Goal: Task Accomplishment & Management: Manage account settings

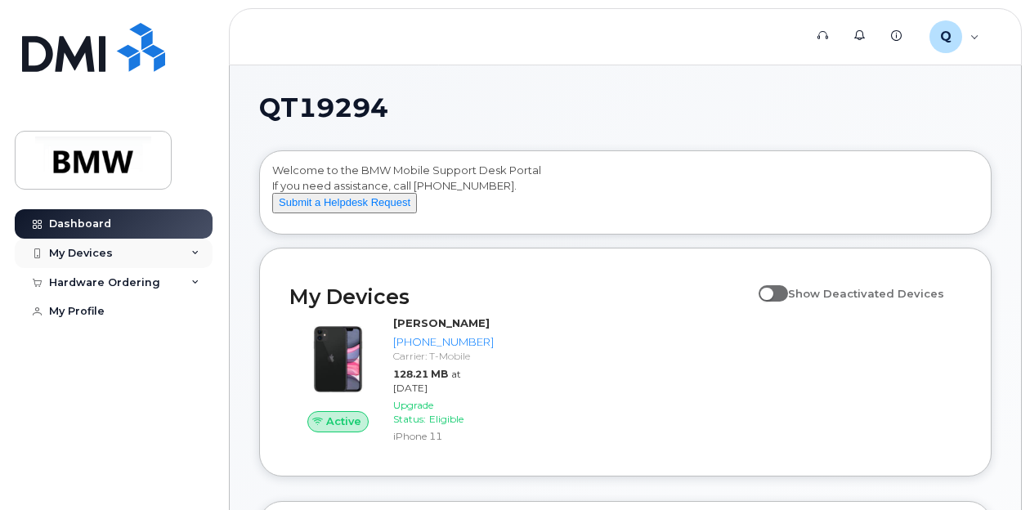
click at [198, 258] on div "My Devices" at bounding box center [114, 253] width 198 height 29
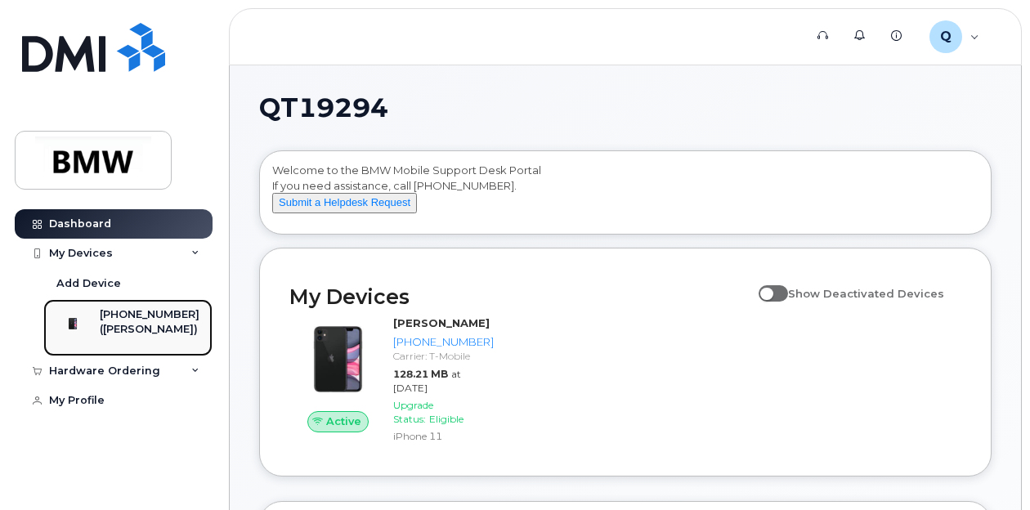
click at [156, 334] on div "([PERSON_NAME])" at bounding box center [150, 329] width 100 height 15
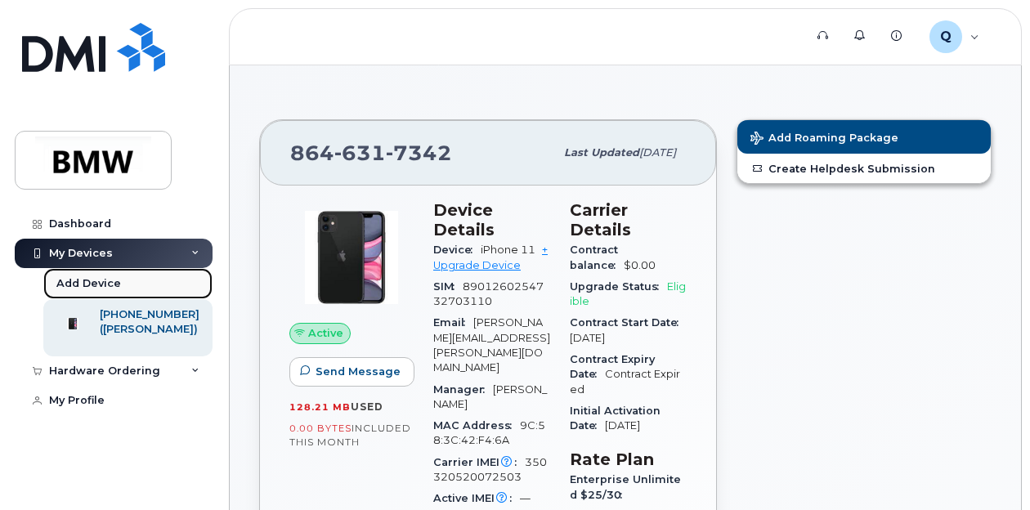
click at [103, 282] on div "Add Device" at bounding box center [88, 283] width 65 height 15
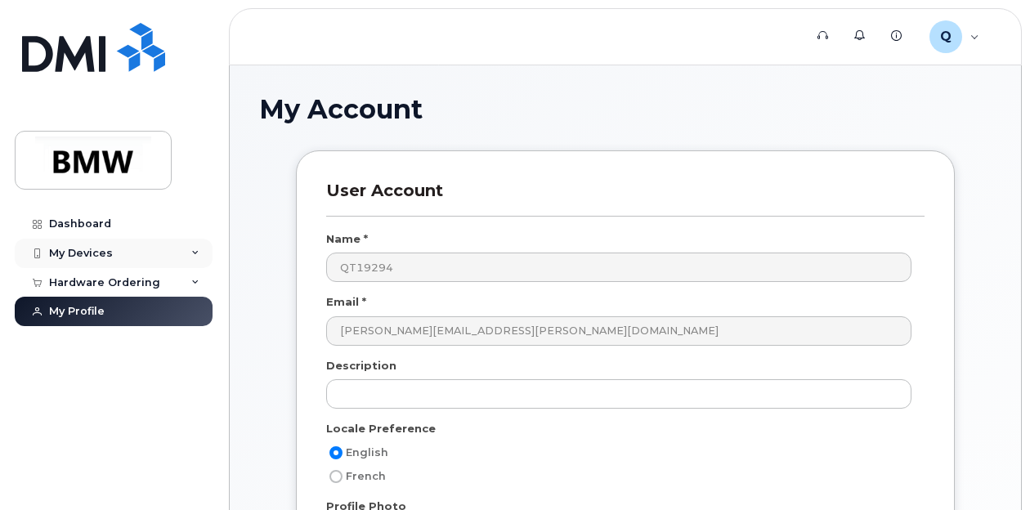
click at [195, 250] on icon at bounding box center [195, 253] width 8 height 8
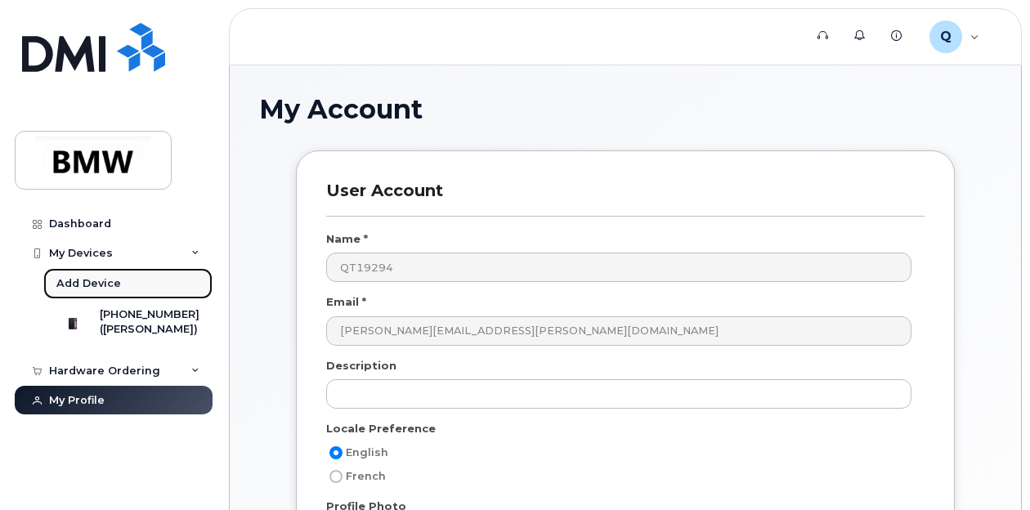
click at [107, 281] on div "Add Device" at bounding box center [88, 283] width 65 height 15
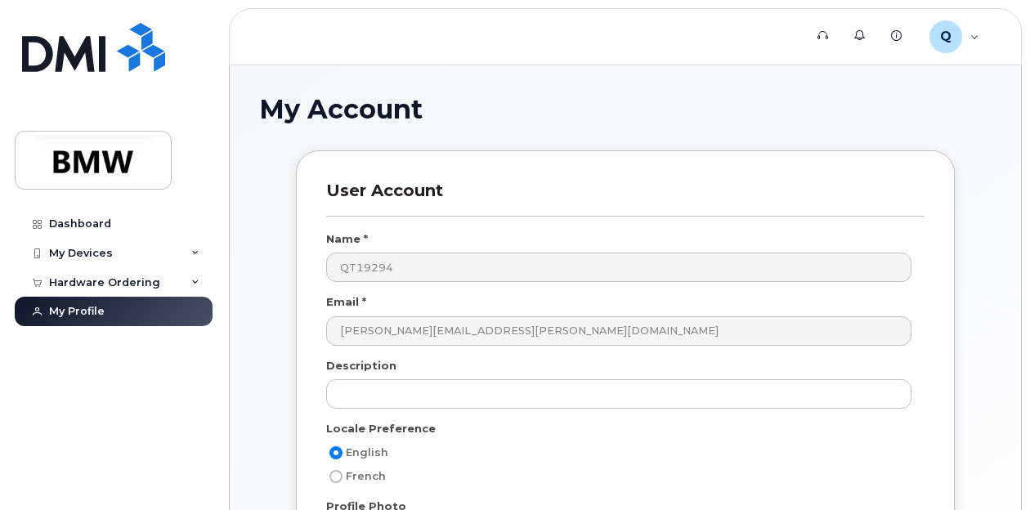
scroll to position [446, 0]
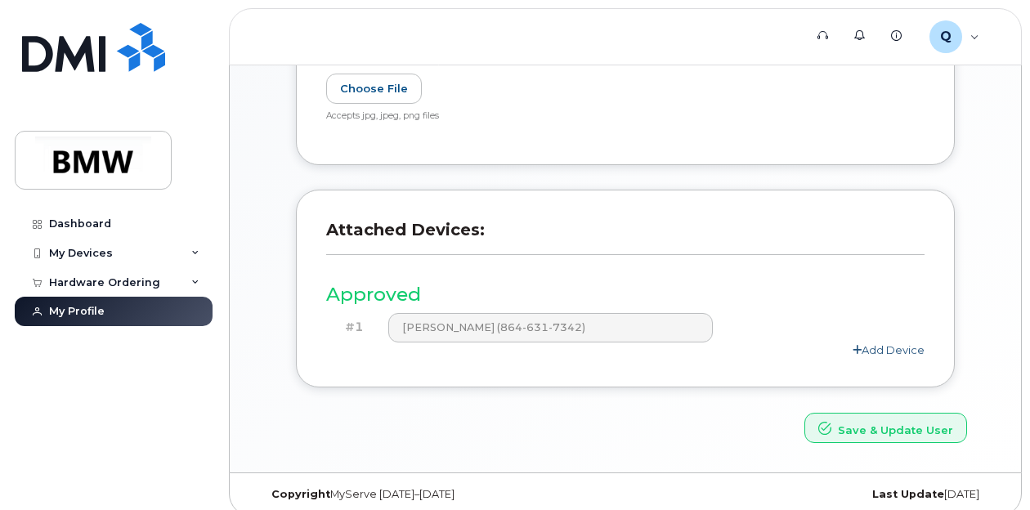
click at [894, 347] on link "Add Device" at bounding box center [889, 349] width 72 height 13
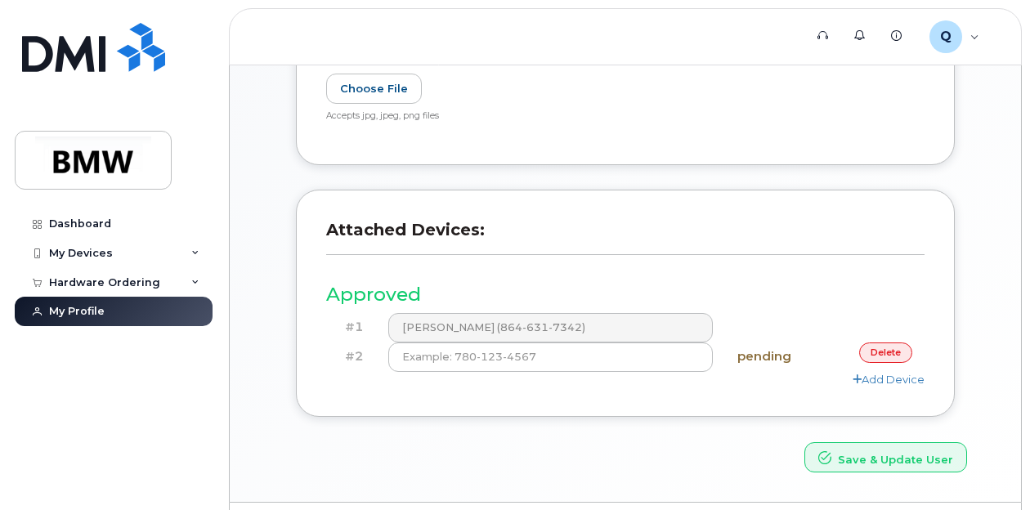
click at [1028, 101] on body "Support Alerts Knowledge Base Q QT19294 Employee English Français Sign out Dash…" at bounding box center [515, 54] width 1030 height 1001
click at [986, 105] on div "User Account Name * QT19294 Email * herman.adams@bmwmc.com Description Locale P…" at bounding box center [625, 87] width 733 height 769
drag, startPoint x: 969, startPoint y: 251, endPoint x: 971, endPoint y: 89, distance: 161.9
click at [971, 89] on div "User Account Name * QT19294 Email * herman.adams@bmwmc.com Description Locale P…" at bounding box center [625, 72] width 708 height 737
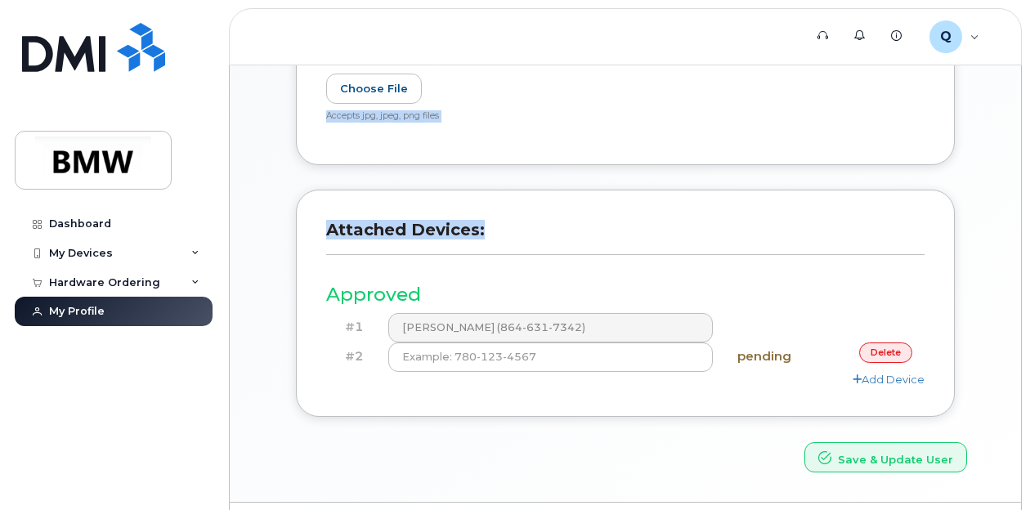
click at [1022, 208] on body "Support Alerts Knowledge Base Q QT19294 Employee English Français Sign out Dash…" at bounding box center [515, 54] width 1030 height 1001
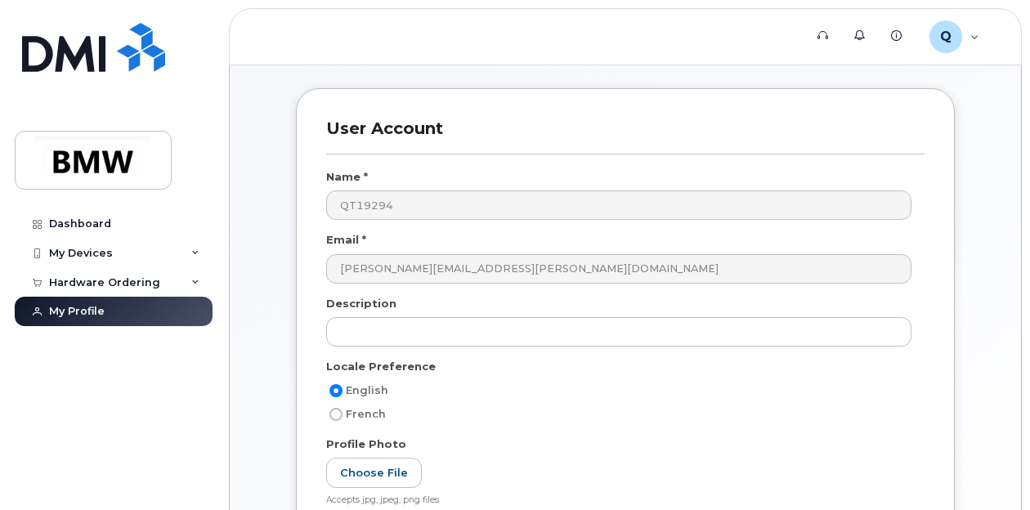
scroll to position [487, 0]
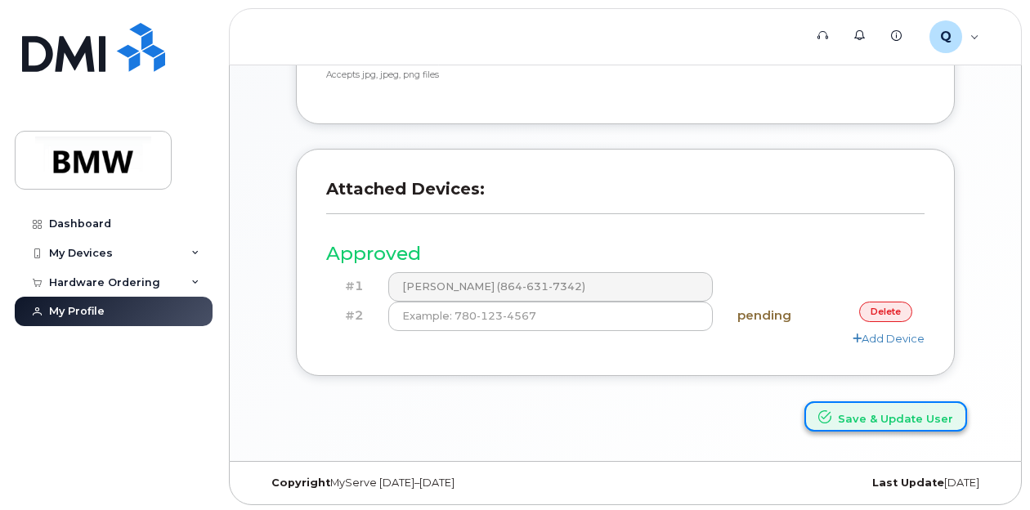
click at [852, 415] on button "Save & Update User" at bounding box center [886, 416] width 163 height 30
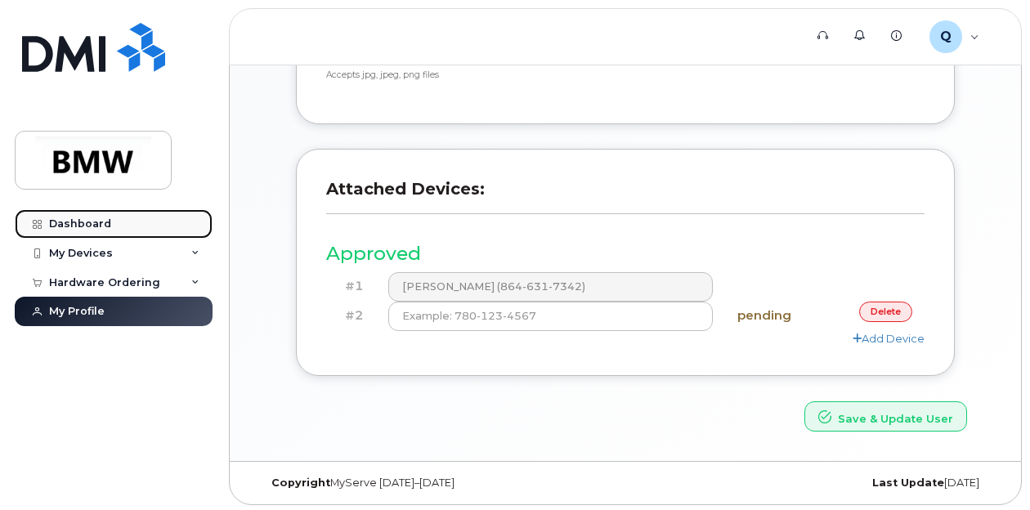
click at [95, 227] on div "Dashboard" at bounding box center [80, 223] width 62 height 13
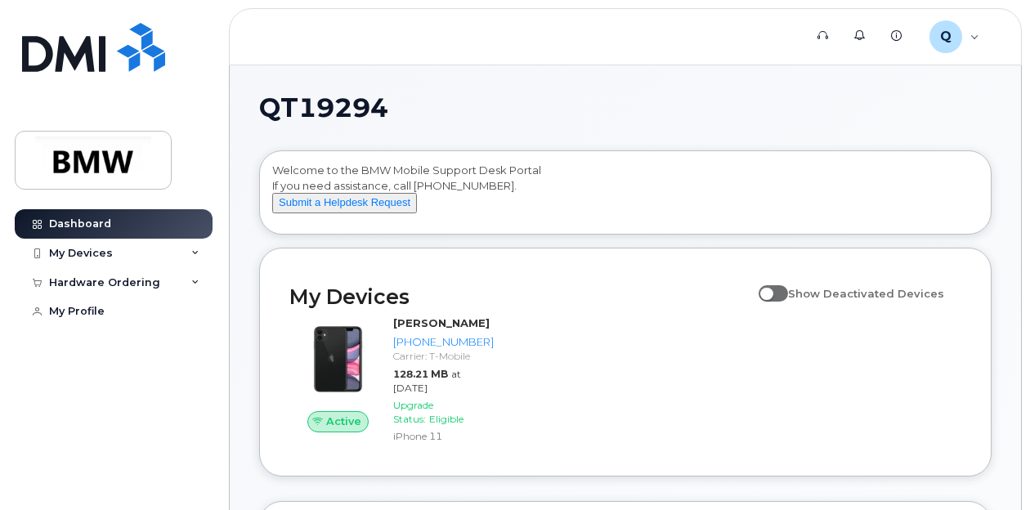
drag, startPoint x: 1029, startPoint y: 79, endPoint x: 1032, endPoint y: 164, distance: 84.3
click at [973, 38] on div "Q QT19294 Employee" at bounding box center [954, 36] width 73 height 33
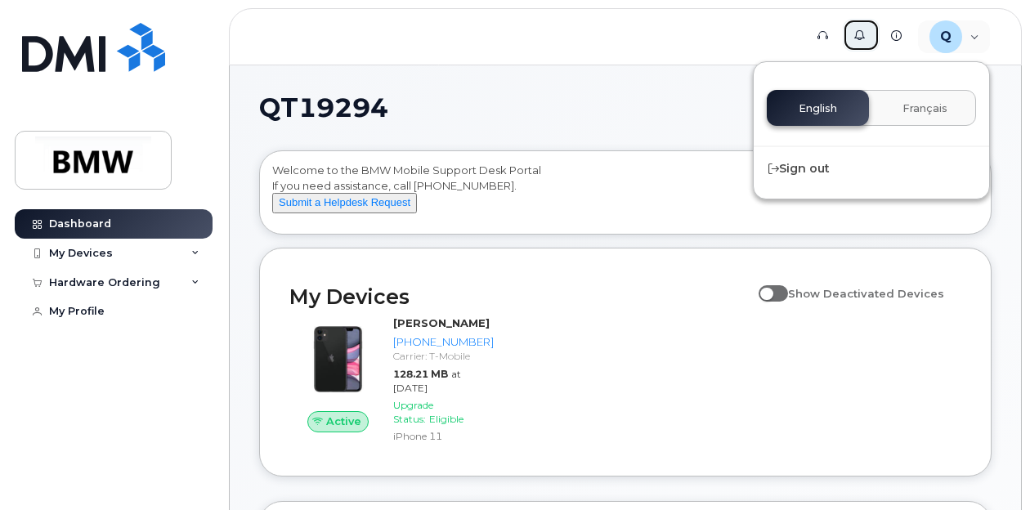
click at [858, 39] on icon at bounding box center [859, 35] width 11 height 11
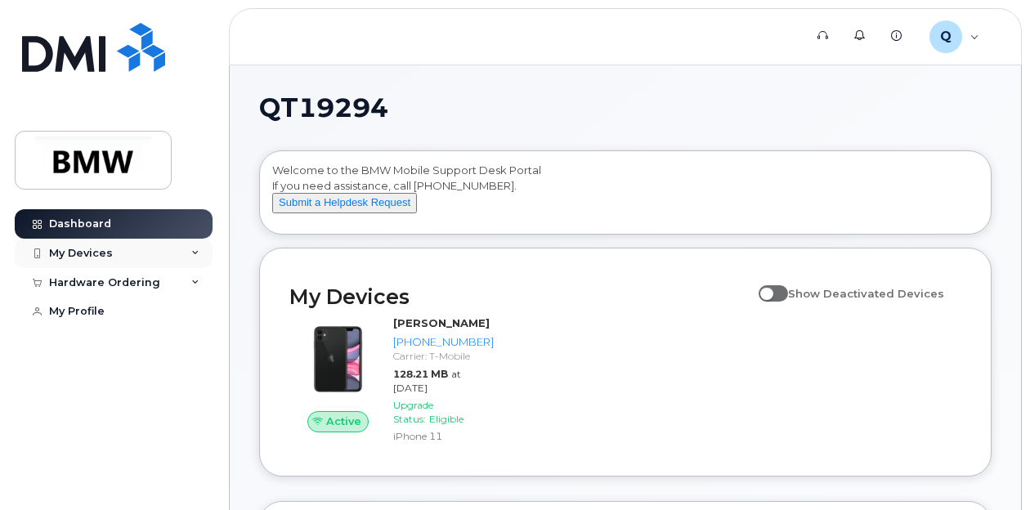
click at [118, 247] on div "My Devices" at bounding box center [114, 253] width 198 height 29
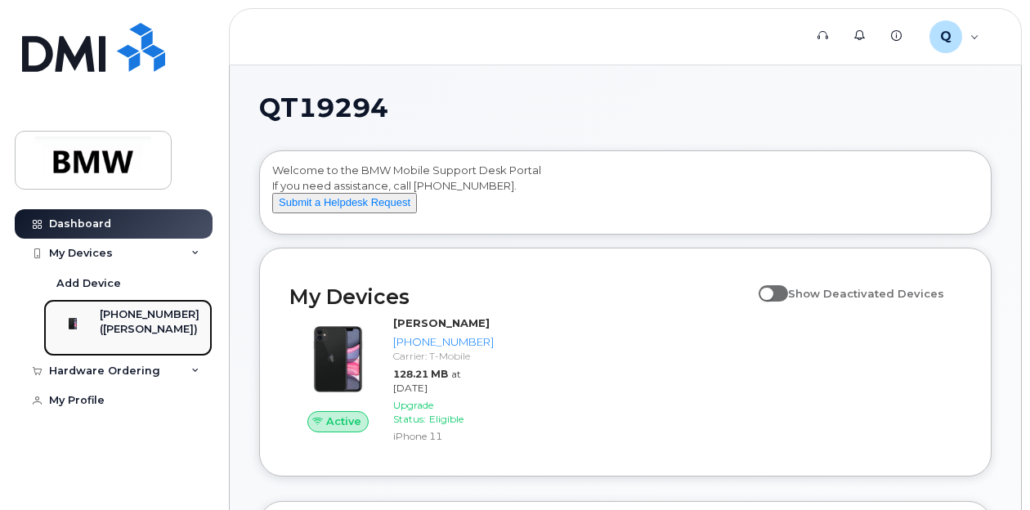
click at [138, 337] on div "([PERSON_NAME])" at bounding box center [150, 329] width 100 height 15
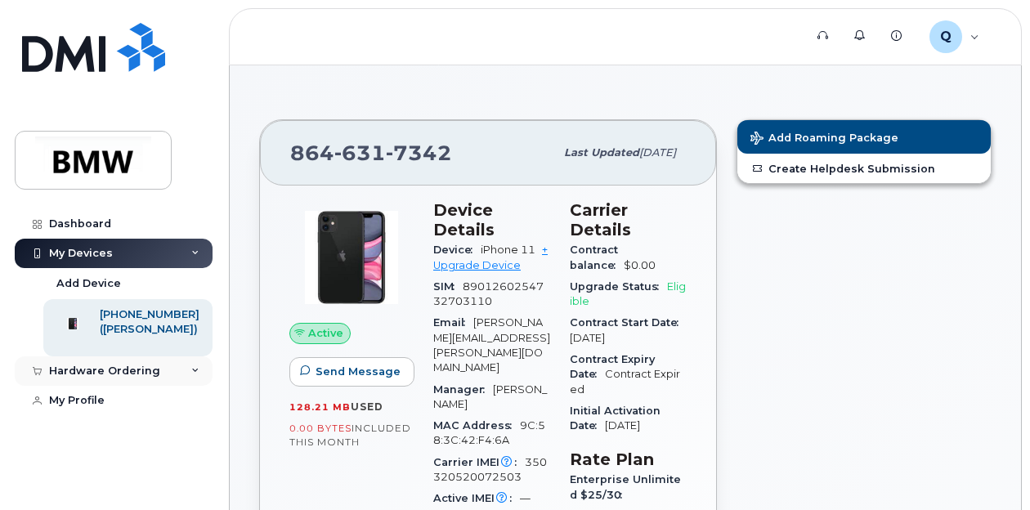
click at [186, 386] on div "Hardware Ordering" at bounding box center [114, 370] width 198 height 29
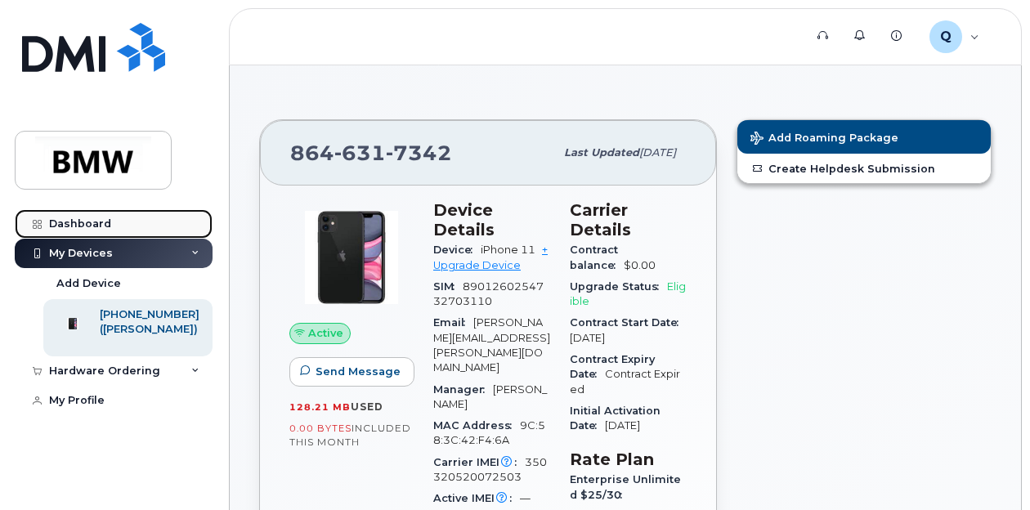
click at [65, 221] on div "Dashboard" at bounding box center [80, 223] width 62 height 13
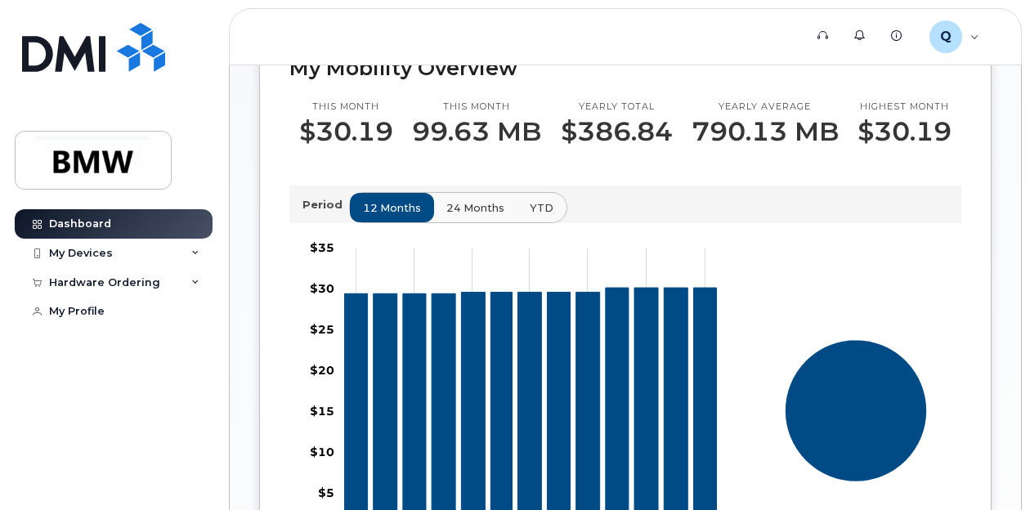
scroll to position [971, 0]
